Goal: Transaction & Acquisition: Book appointment/travel/reservation

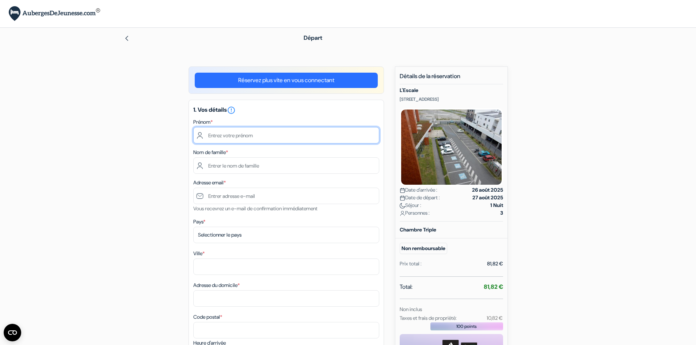
click at [220, 136] on input "text" at bounding box center [286, 135] width 186 height 16
type input "Claire-Anaïs"
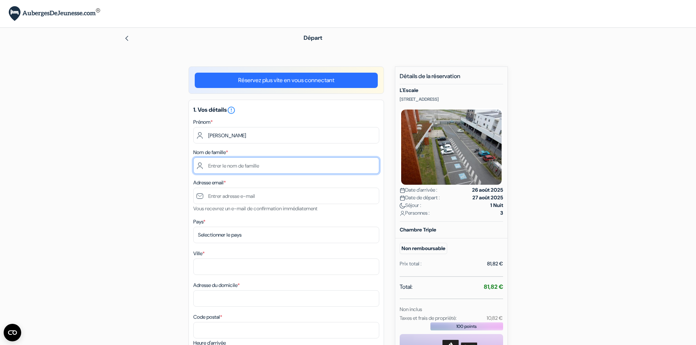
click at [223, 163] on input "text" at bounding box center [286, 165] width 186 height 16
type input "Chebil"
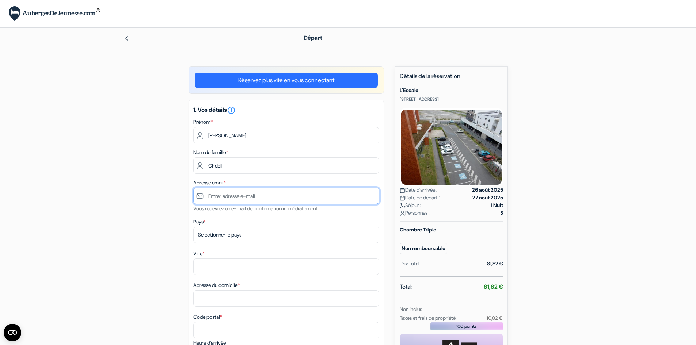
click at [225, 196] on input "text" at bounding box center [286, 196] width 186 height 16
type input "[EMAIL_ADDRESS][DOMAIN_NAME]"
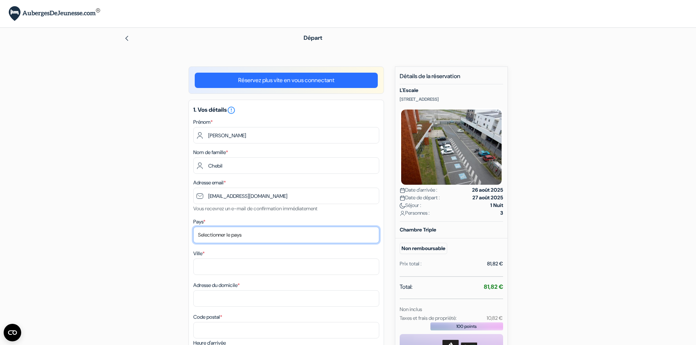
click at [219, 234] on select "Selectionner le pays Abkhazie Afghanistan Afrique du Sud Albanie Algérie Allema…" at bounding box center [286, 235] width 186 height 16
click at [193, 227] on select "Selectionner le pays Abkhazie Afghanistan Afrique du Sud Albanie Algérie Allema…" at bounding box center [286, 235] width 186 height 16
drag, startPoint x: 225, startPoint y: 234, endPoint x: 192, endPoint y: 234, distance: 32.2
click at [192, 234] on div "1. Vos détails error_outline Prénom * Claire-Anaïs Nom de famille * Chebil Adre…" at bounding box center [285, 272] width 195 height 344
select select "fr"
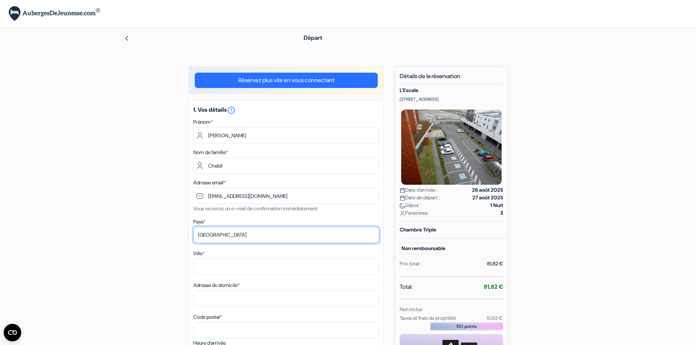
click at [193, 227] on select "Selectionner le pays Abkhazie Afghanistan Afrique du Sud Albanie Algérie Allema…" at bounding box center [286, 235] width 186 height 16
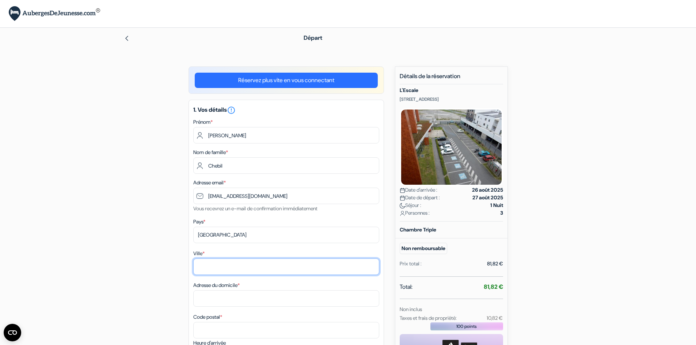
click at [207, 263] on input "Ville *" at bounding box center [286, 267] width 186 height 16
type input "Amiens"
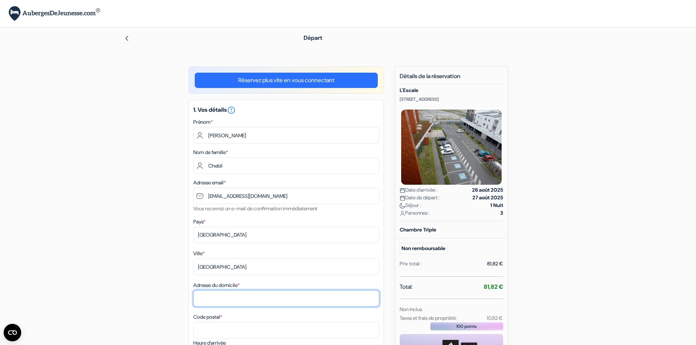
click at [230, 296] on input "Adresse du domicile *" at bounding box center [286, 298] width 186 height 16
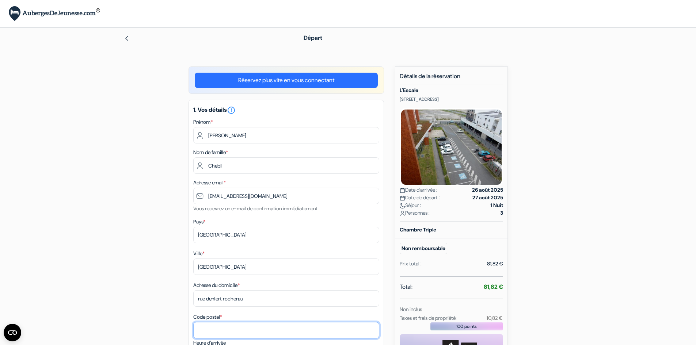
click at [228, 325] on input "Code postal *" at bounding box center [286, 330] width 186 height 16
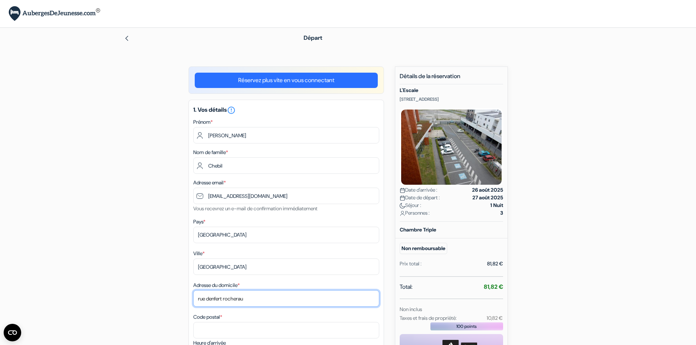
click at [259, 294] on input "rue denfert rocherau" at bounding box center [286, 298] width 186 height 16
type input "rue denfert rocherea"
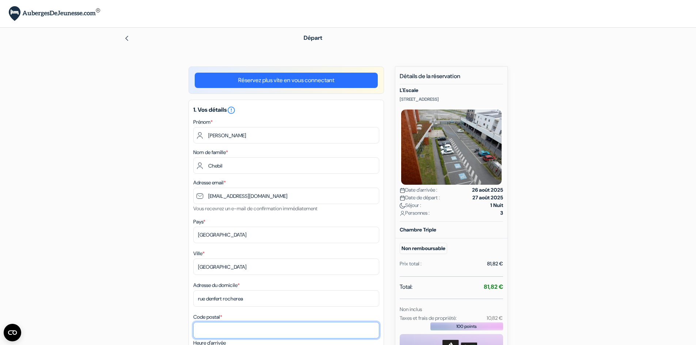
type input "u"
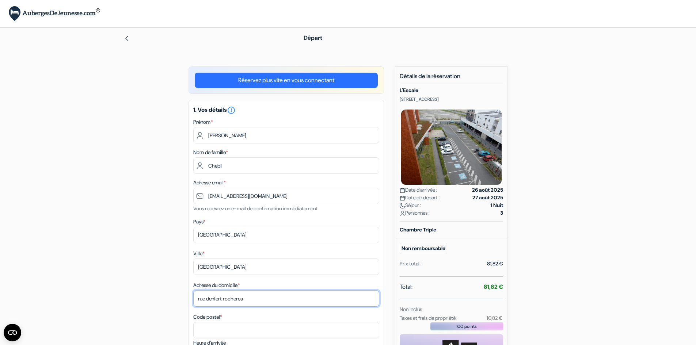
click at [251, 299] on input "rue denfert rocherea" at bounding box center [286, 298] width 186 height 16
type input "rue denfert rochereau"
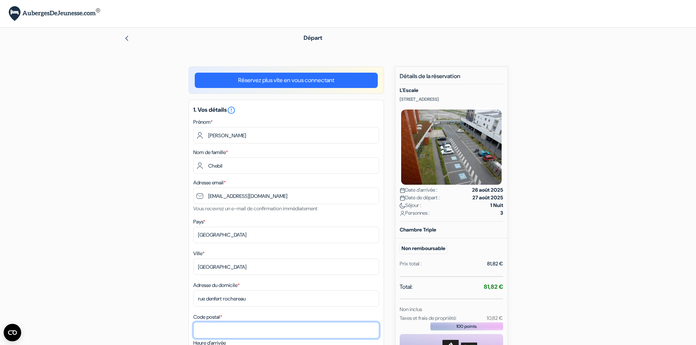
click at [213, 334] on input "Code postal *" at bounding box center [286, 330] width 186 height 16
type input "80000"
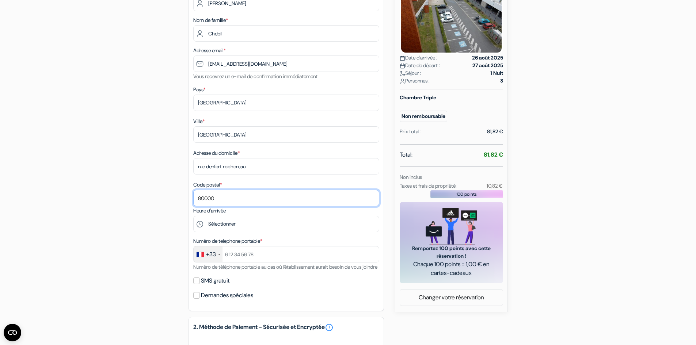
scroll to position [183, 0]
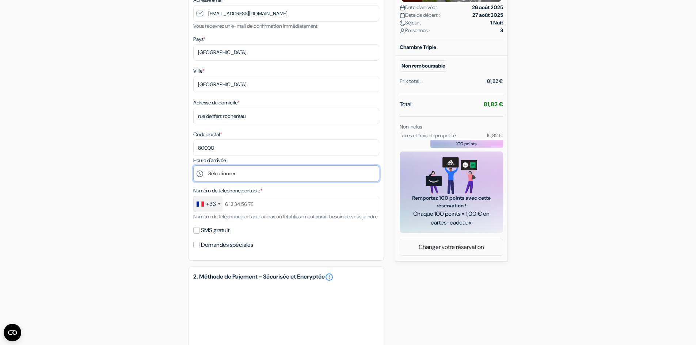
click at [210, 178] on select "Sélectionner 17:00 18:00 19:00 20:00 21:00 22:00 23:00" at bounding box center [286, 173] width 186 height 16
select select "23"
click at [193, 165] on select "Sélectionner 17:00 18:00 19:00 20:00 21:00 22:00 23:00" at bounding box center [286, 173] width 186 height 16
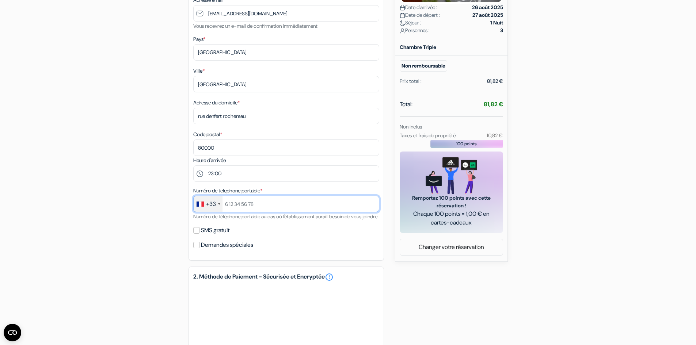
click at [229, 208] on input "text" at bounding box center [286, 204] width 186 height 16
type input "603372037"
click at [200, 236] on div "SMS gratuit" at bounding box center [286, 230] width 186 height 10
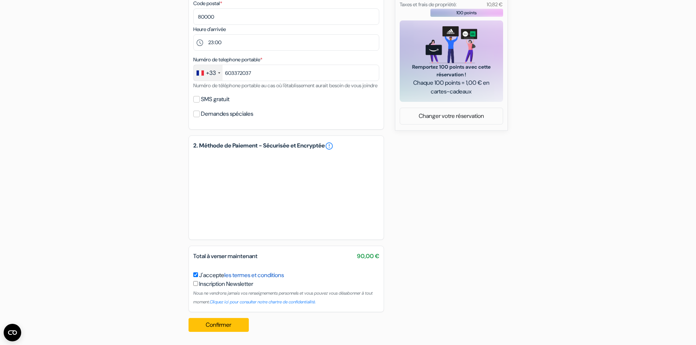
scroll to position [323, 0]
click at [218, 323] on button "Confirmer Loading..." at bounding box center [218, 325] width 61 height 14
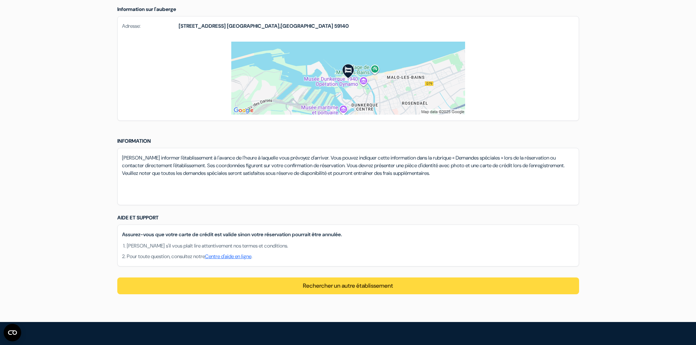
scroll to position [438, 0]
